Goal: Navigation & Orientation: Find specific page/section

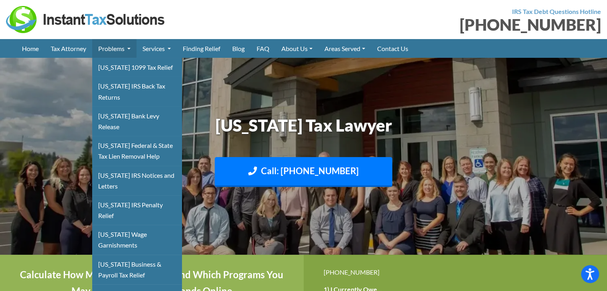
click at [109, 49] on link "Problems" at bounding box center [114, 48] width 44 height 19
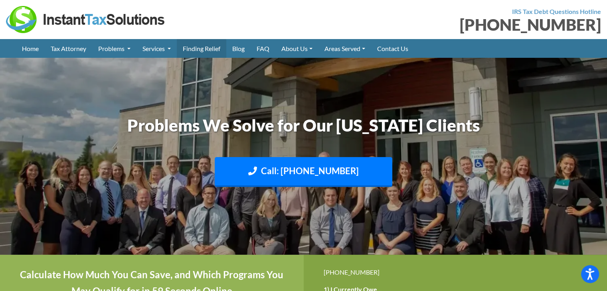
click at [219, 46] on link "Finding Relief" at bounding box center [202, 48] width 50 height 19
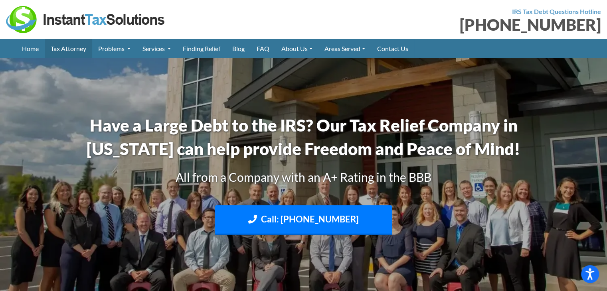
click at [61, 50] on link "Tax Attorney" at bounding box center [69, 48] width 48 height 19
